Goal: Transaction & Acquisition: Purchase product/service

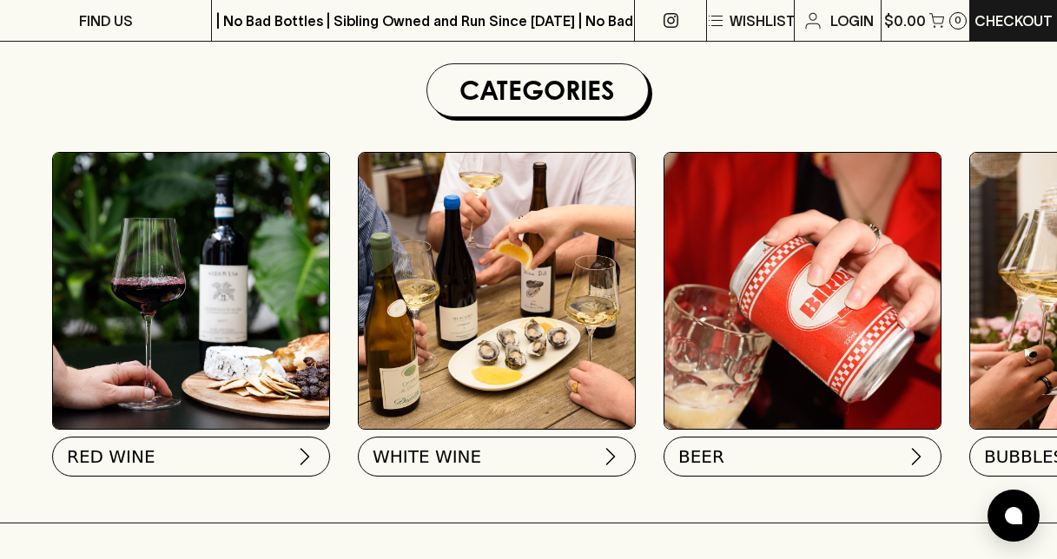
scroll to position [521, 0]
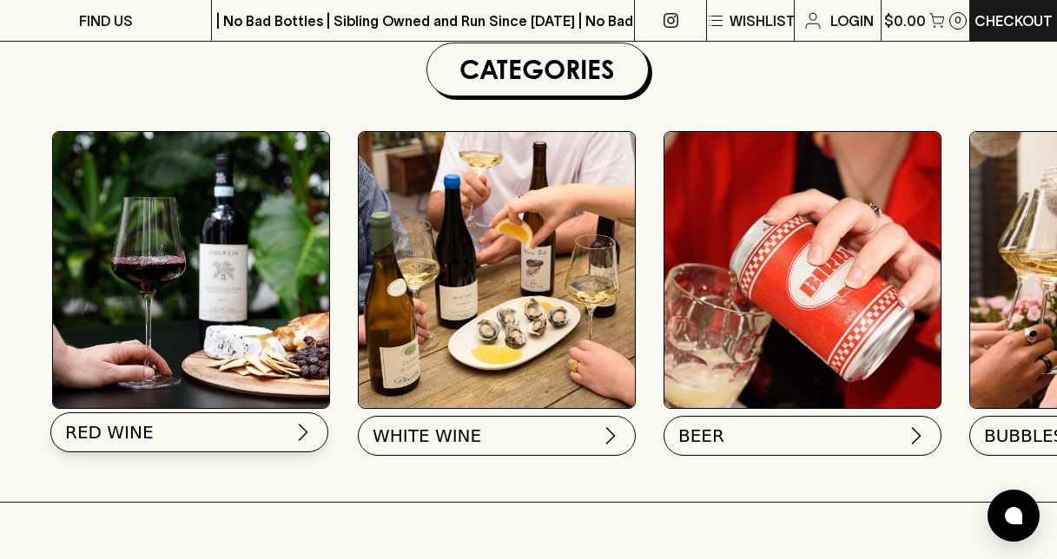
click at [294, 443] on button "RED WINE" at bounding box center [189, 433] width 278 height 40
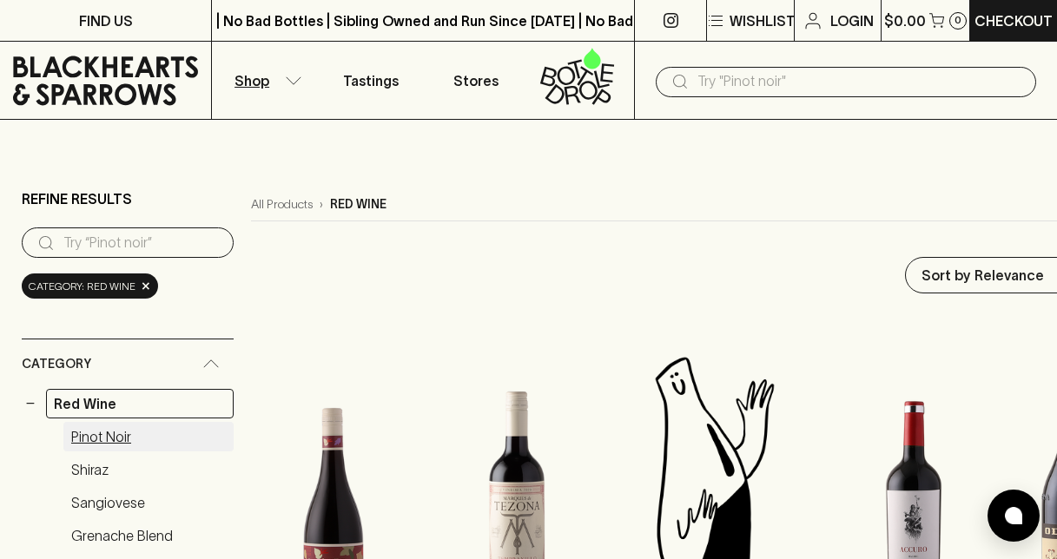
click at [112, 438] on link "Pinot Noir" at bounding box center [148, 437] width 170 height 30
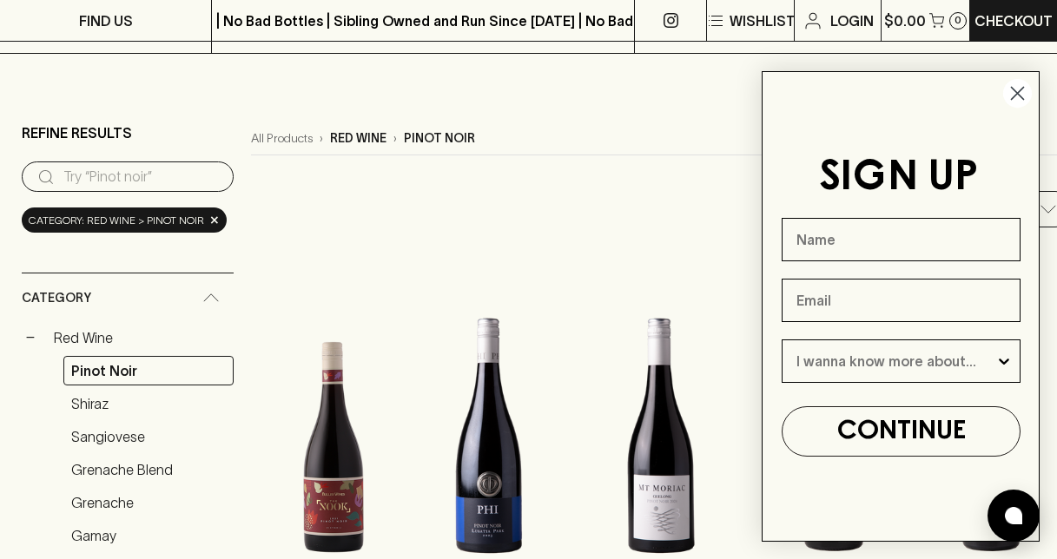
scroll to position [347, 0]
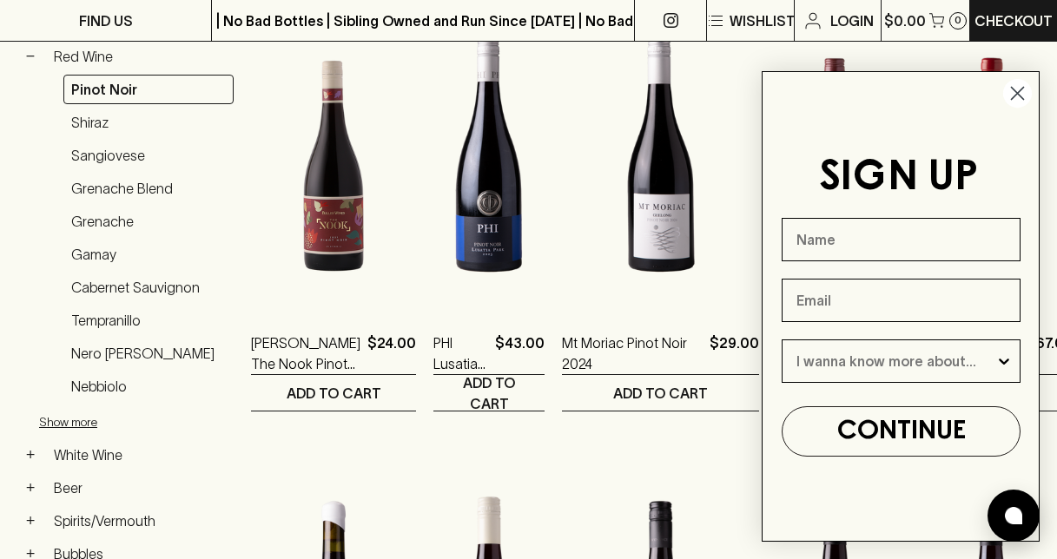
click at [1020, 93] on circle "Close dialog" at bounding box center [1017, 93] width 29 height 29
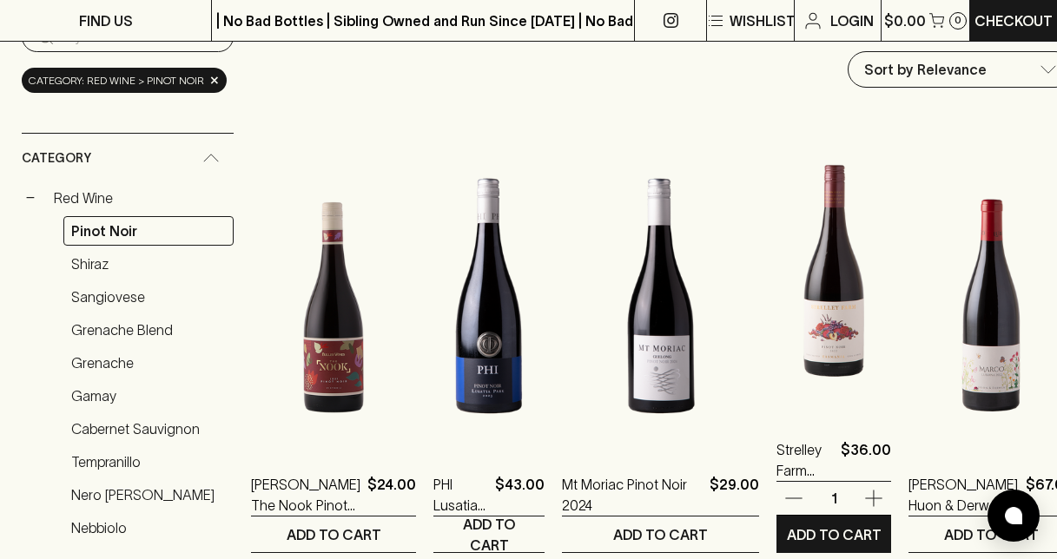
scroll to position [174, 0]
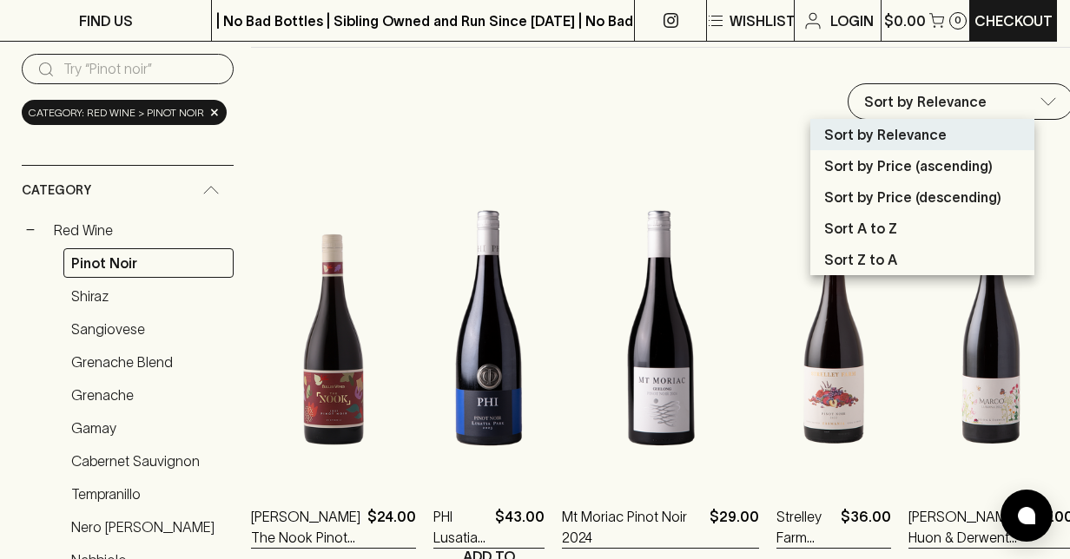
click at [880, 197] on p "Sort by Price (descending)" at bounding box center [912, 197] width 177 height 21
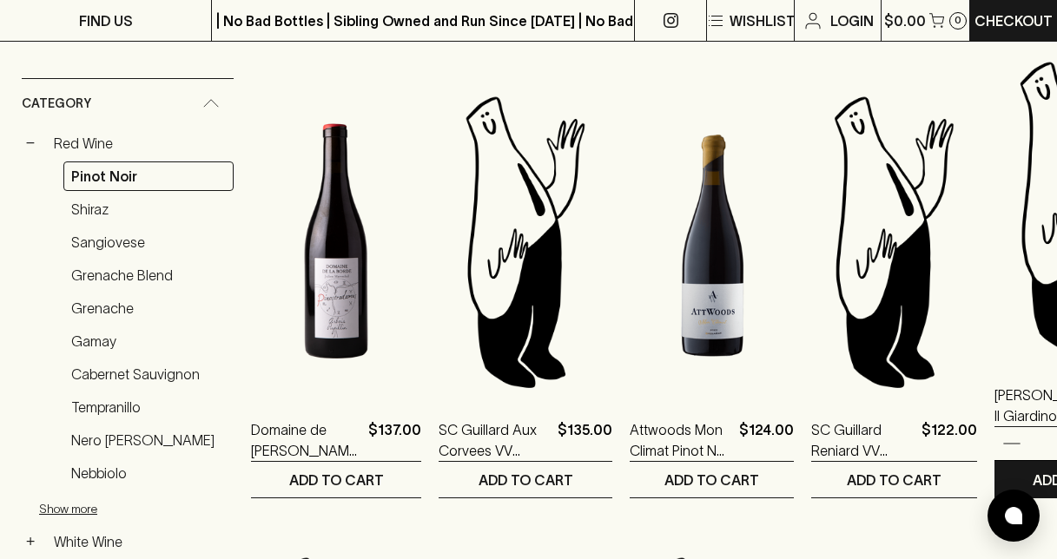
scroll to position [87, 0]
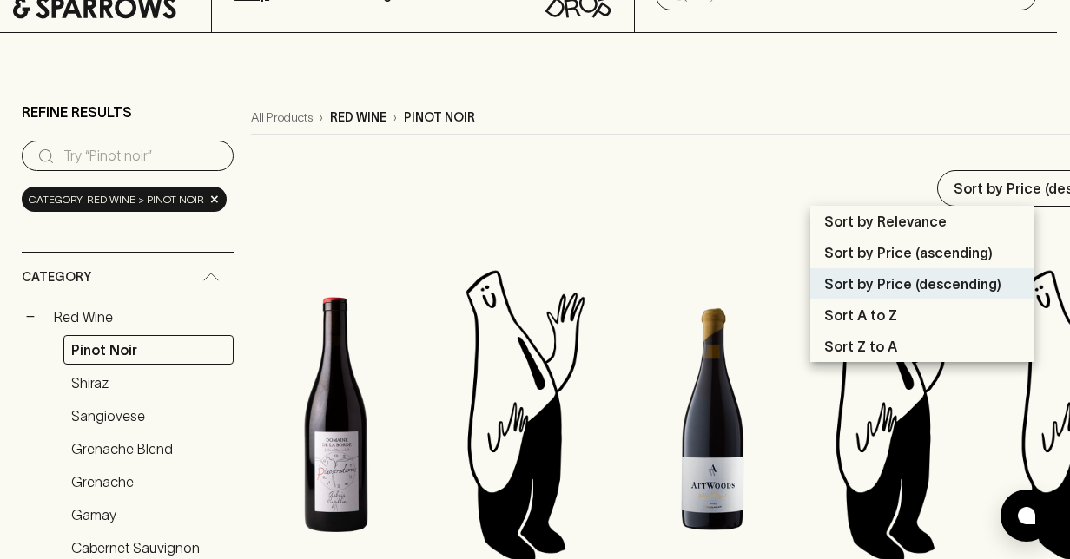
click at [935, 247] on p "Sort by Price (ascending)" at bounding box center [908, 252] width 168 height 21
type input "price:asc"
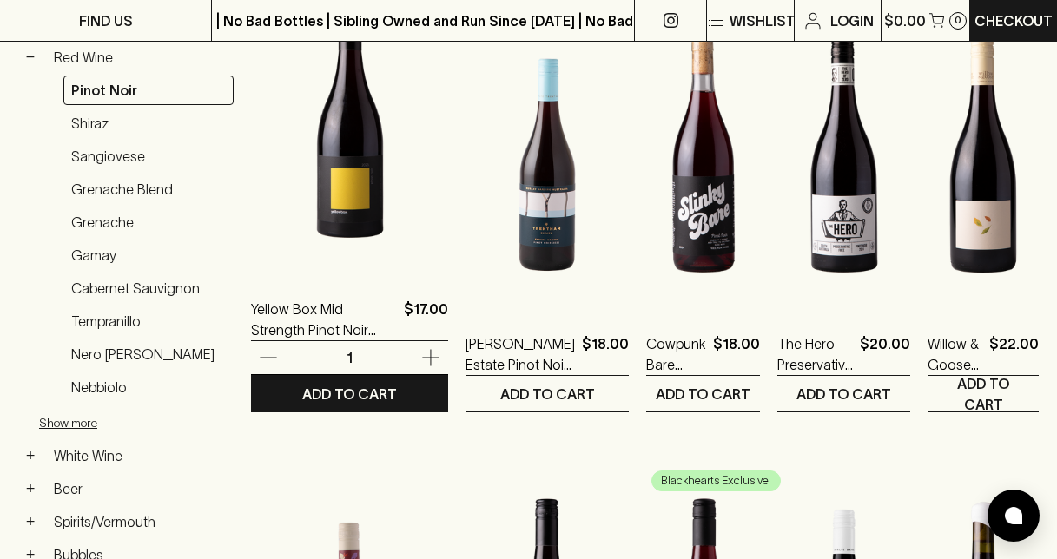
scroll to position [261, 0]
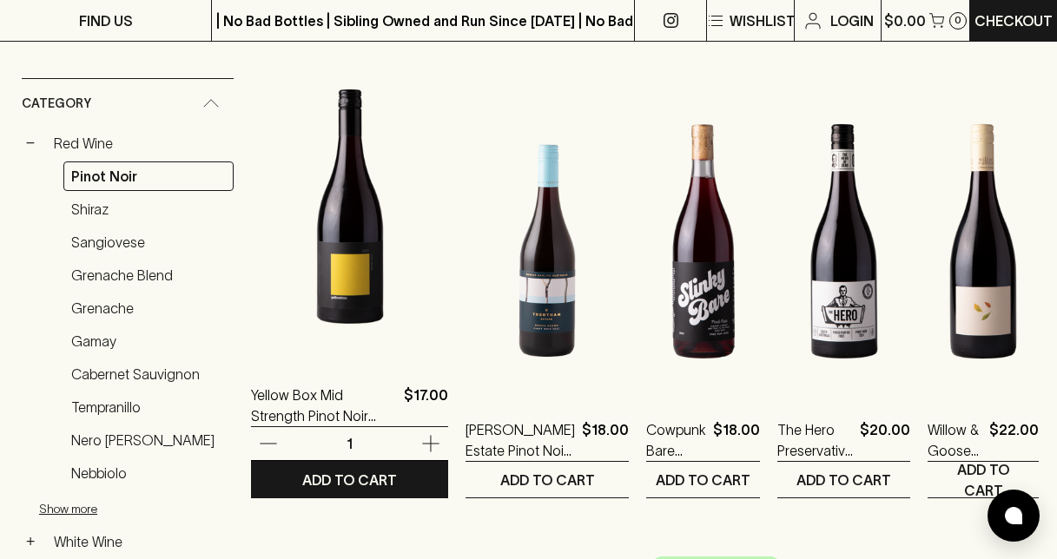
click at [422, 444] on icon "button" at bounding box center [430, 444] width 17 height 17
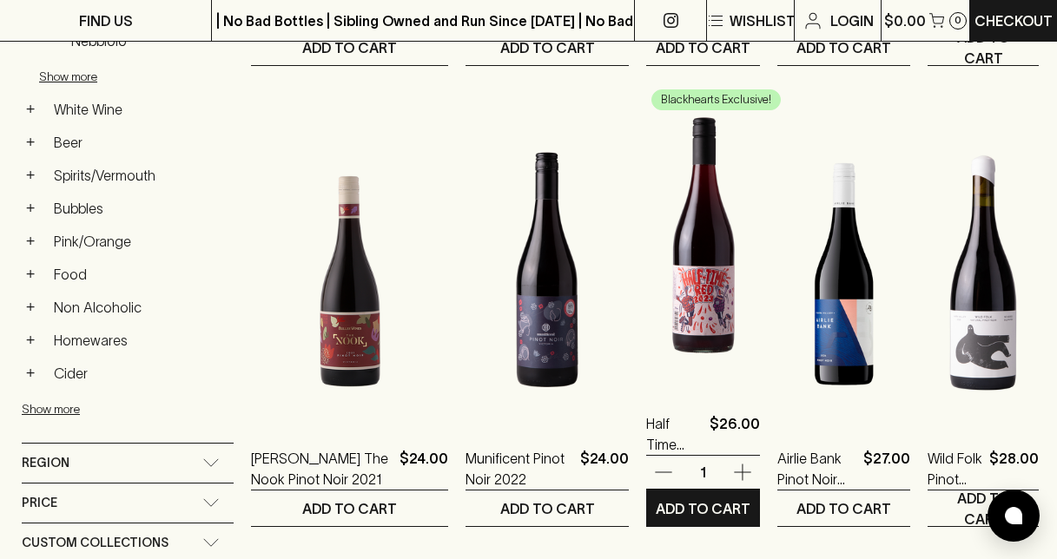
scroll to position [695, 0]
